Goal: Task Accomplishment & Management: Use online tool/utility

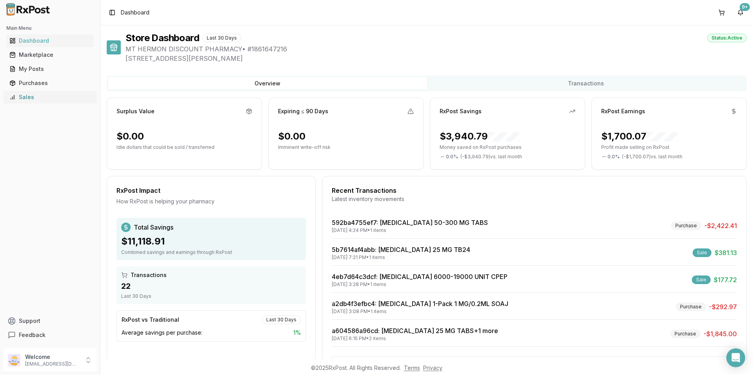
drag, startPoint x: 0, startPoint y: 0, endPoint x: 25, endPoint y: 98, distance: 100.9
click at [25, 98] on div "Sales" at bounding box center [49, 97] width 81 height 8
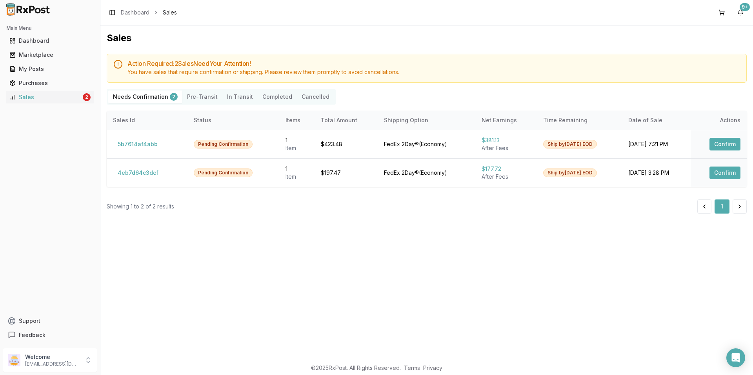
click at [328, 228] on div "Sales Action Required: 2 Sale s Need Your Attention! You have sales that requir…" at bounding box center [426, 192] width 652 height 334
click at [138, 172] on button "4eb7d64c3dcf" at bounding box center [138, 173] width 50 height 13
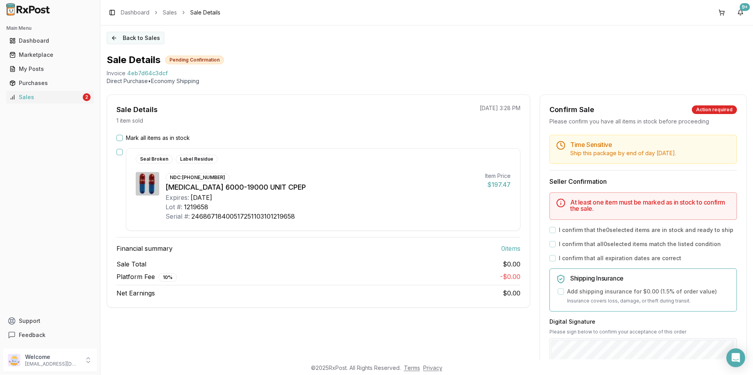
click at [118, 37] on button "Back to Sales" at bounding box center [136, 38] width 58 height 13
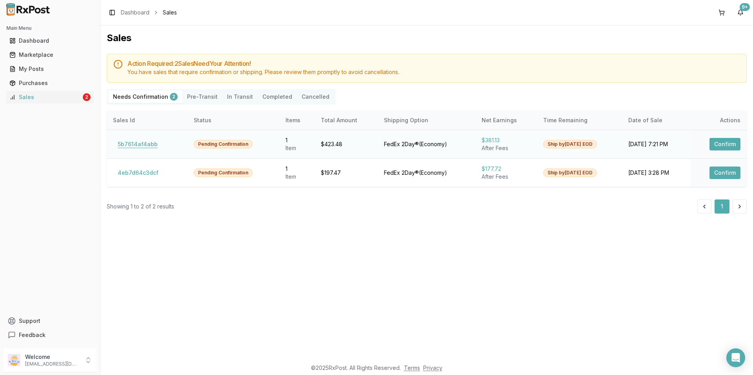
click at [144, 145] on button "5b7614af4abb" at bounding box center [137, 144] width 49 height 13
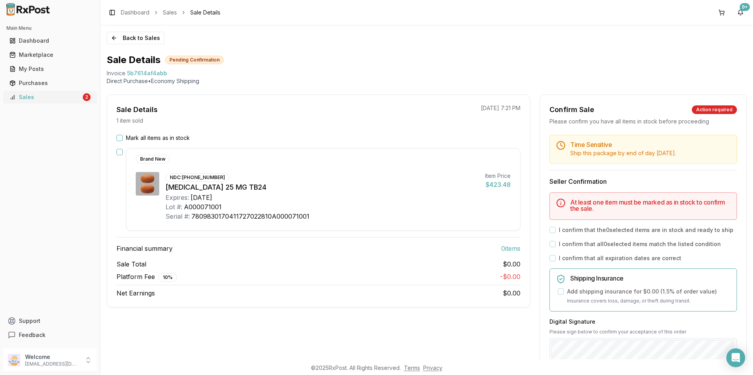
click at [49, 100] on div "Sales" at bounding box center [45, 97] width 72 height 8
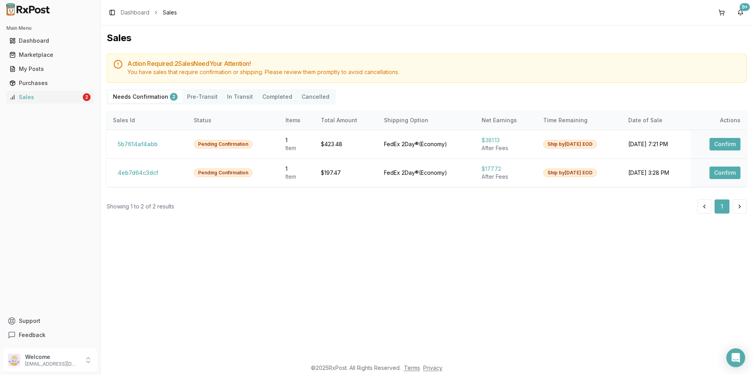
drag, startPoint x: 174, startPoint y: 221, endPoint x: 306, endPoint y: 234, distance: 132.4
click at [306, 234] on div "Sales Action Required: 2 Sale s Need Your Attention! You have sales that requir…" at bounding box center [426, 192] width 652 height 334
